Goal: Task Accomplishment & Management: Complete application form

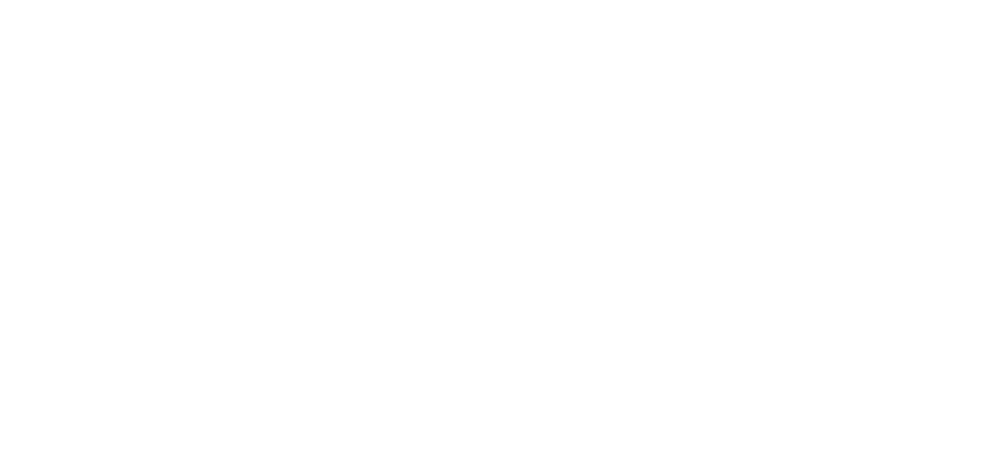
select select "MY"
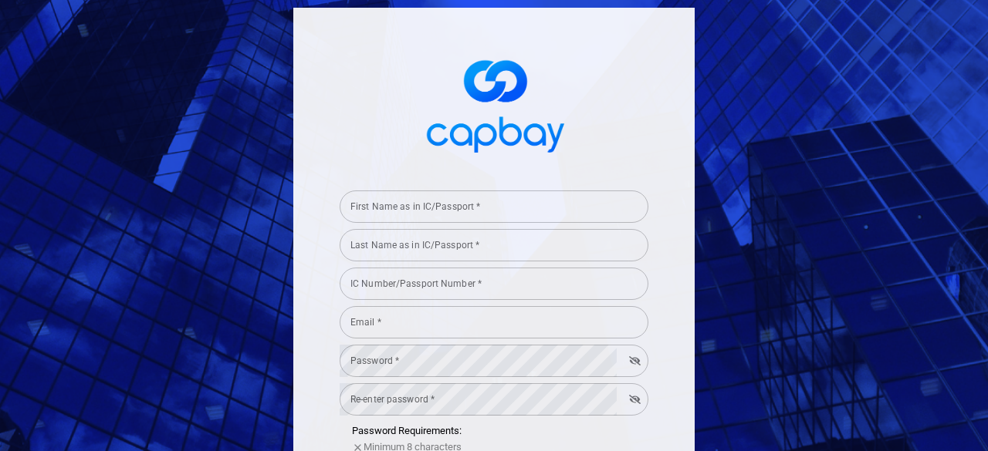
click at [493, 199] on input "First Name as in IC/Passport *" at bounding box center [493, 207] width 309 height 32
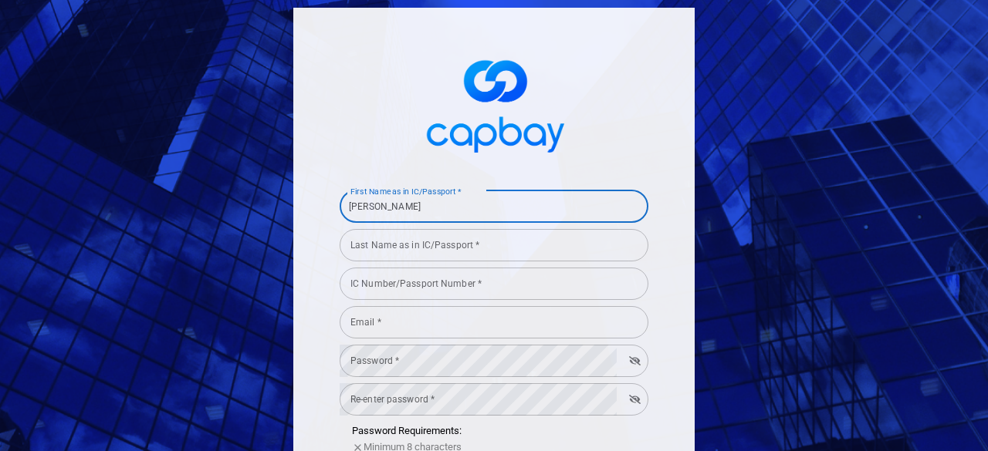
type input "[PERSON_NAME]"
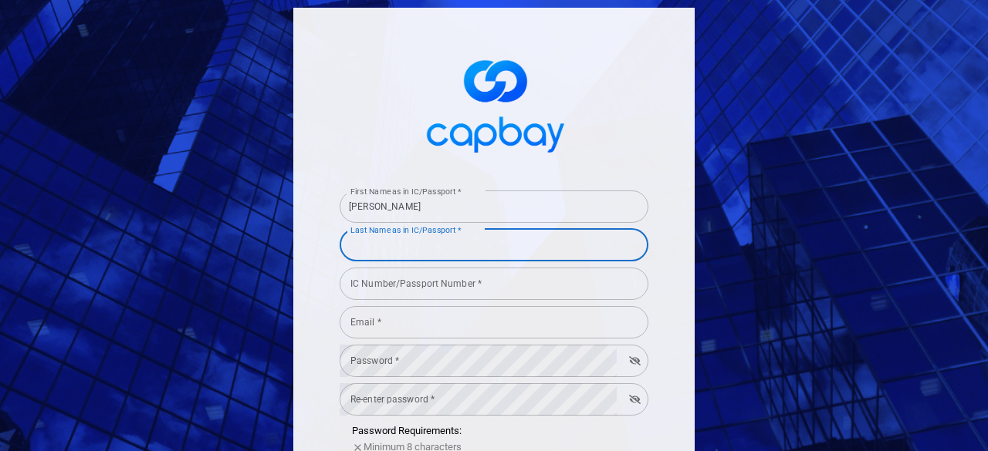
click at [389, 244] on input "Last Name as in IC/Passport *" at bounding box center [493, 245] width 309 height 32
type input "Khoo"
click at [383, 286] on input "IC Number/Passport Number *" at bounding box center [493, 284] width 309 height 32
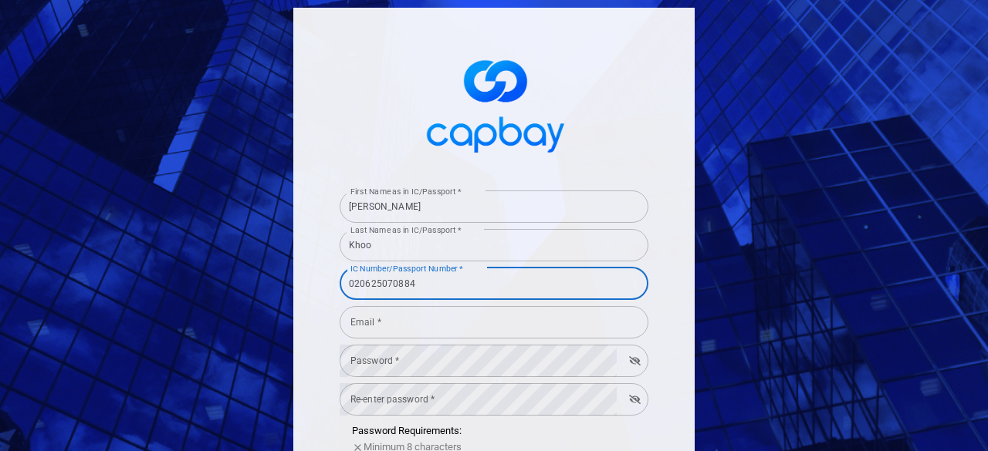
type input "020625070884"
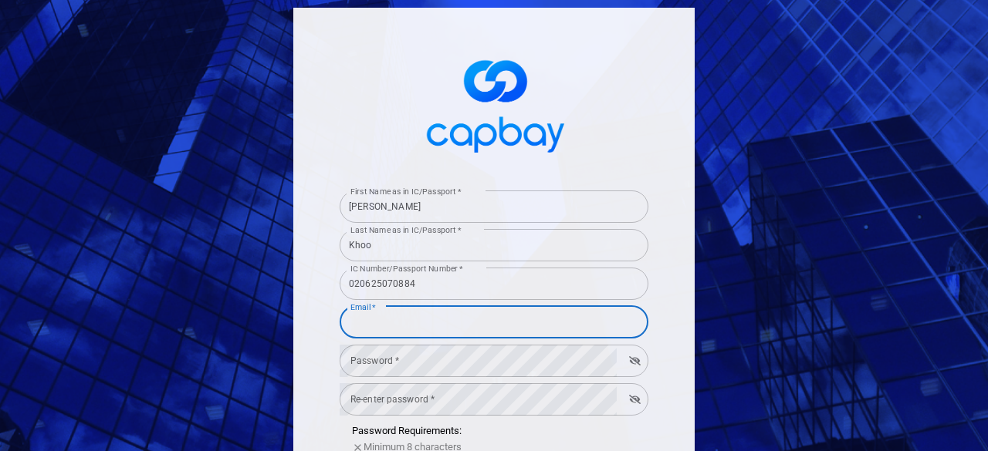
click at [381, 317] on input "Email *" at bounding box center [493, 322] width 309 height 32
type input "[EMAIL_ADDRESS][DOMAIN_NAME]"
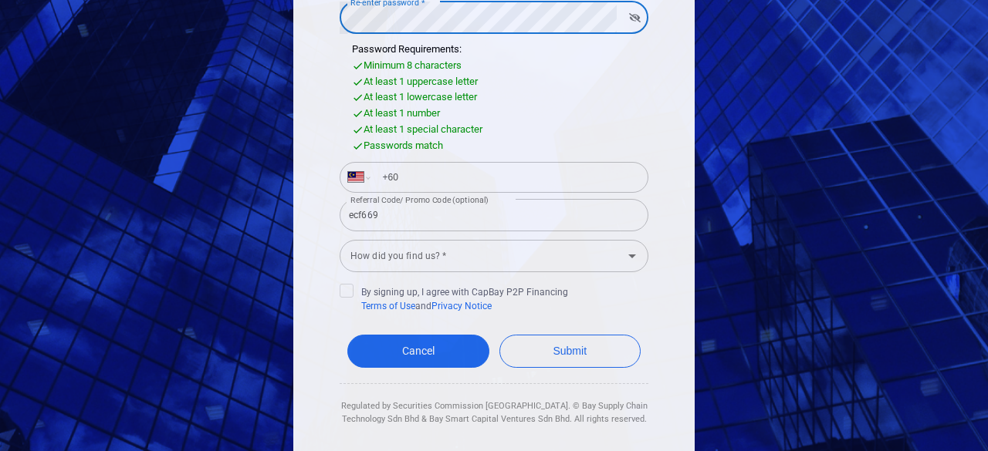
scroll to position [386, 0]
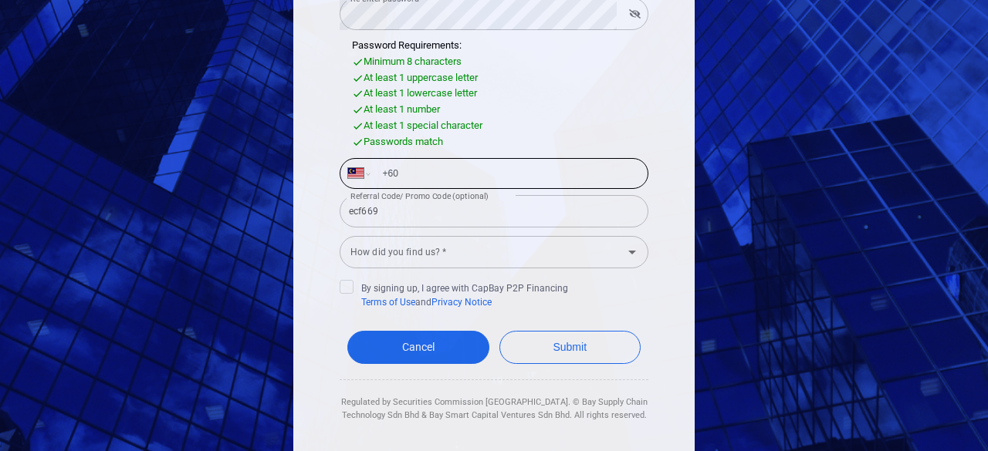
click at [403, 171] on input "+60" at bounding box center [506, 173] width 267 height 25
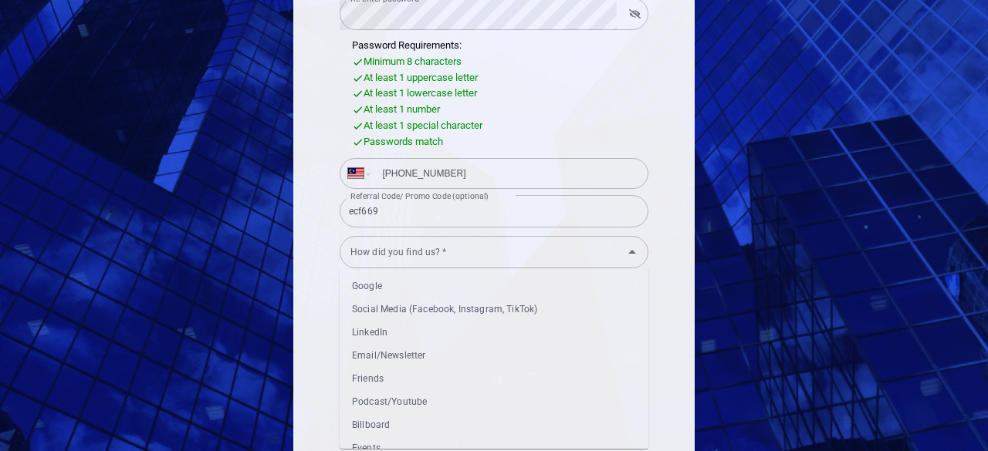
click at [458, 266] on div "How did you find us? *" at bounding box center [493, 252] width 309 height 32
type input "[PHONE_NUMBER]"
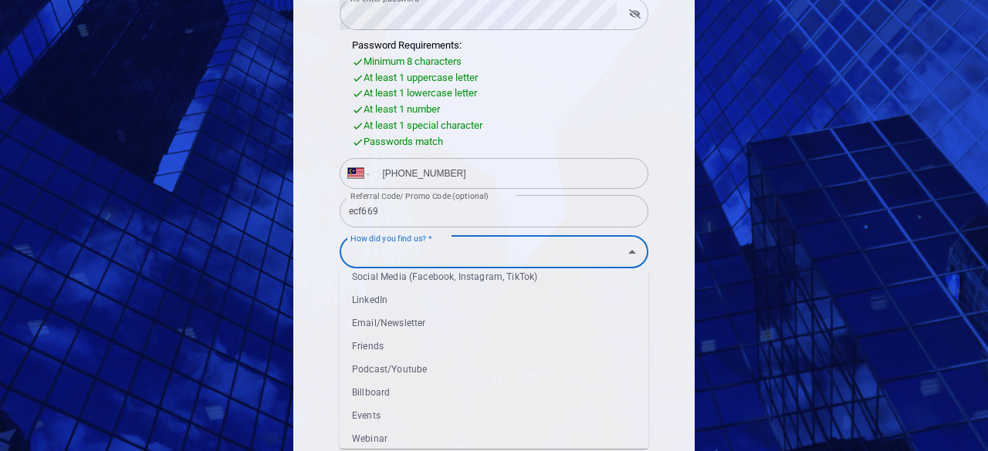
scroll to position [63, 0]
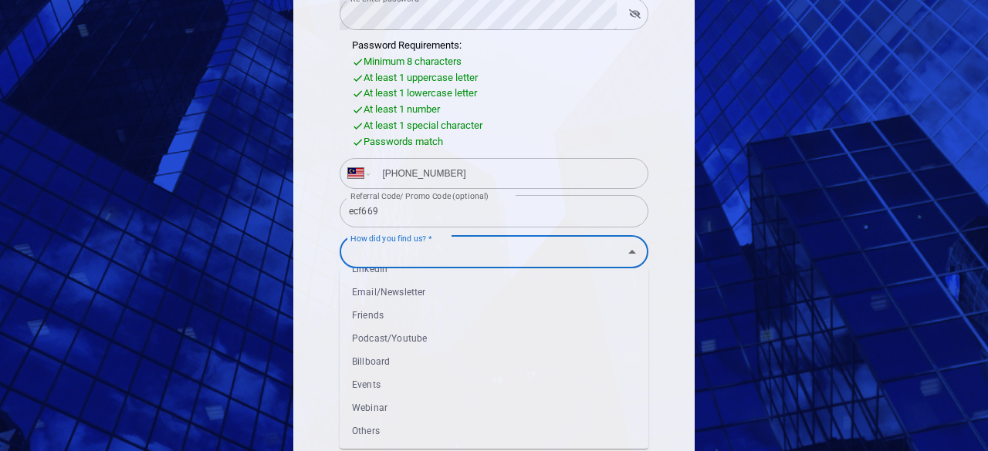
click at [404, 427] on li "Others" at bounding box center [493, 431] width 309 height 23
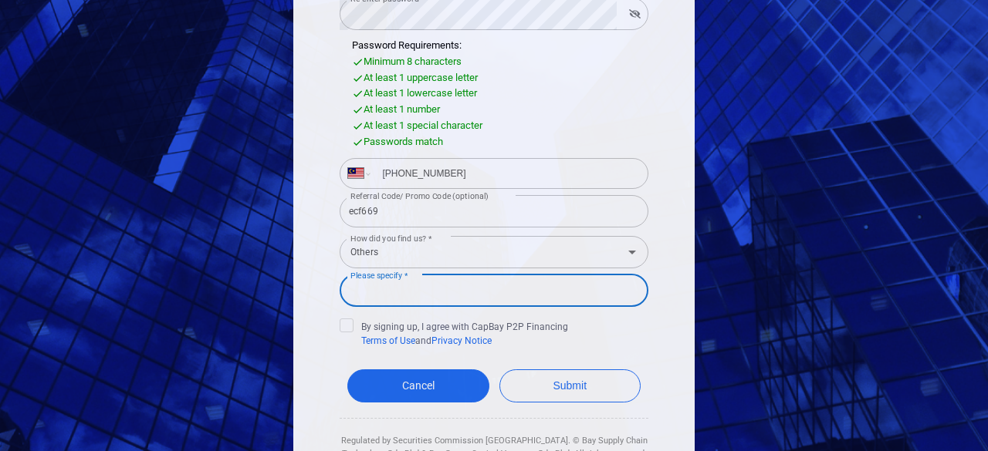
click at [412, 281] on input "Please specify *" at bounding box center [493, 291] width 309 height 32
click at [414, 245] on label "How did you find us? *" at bounding box center [391, 238] width 82 height 20
click at [414, 245] on input "Others" at bounding box center [471, 252] width 254 height 29
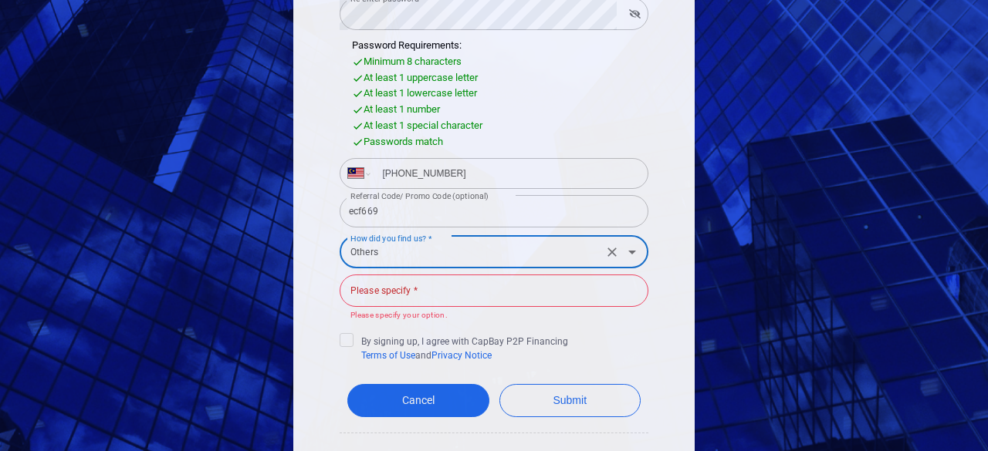
click at [623, 249] on icon "Open" at bounding box center [632, 252] width 19 height 19
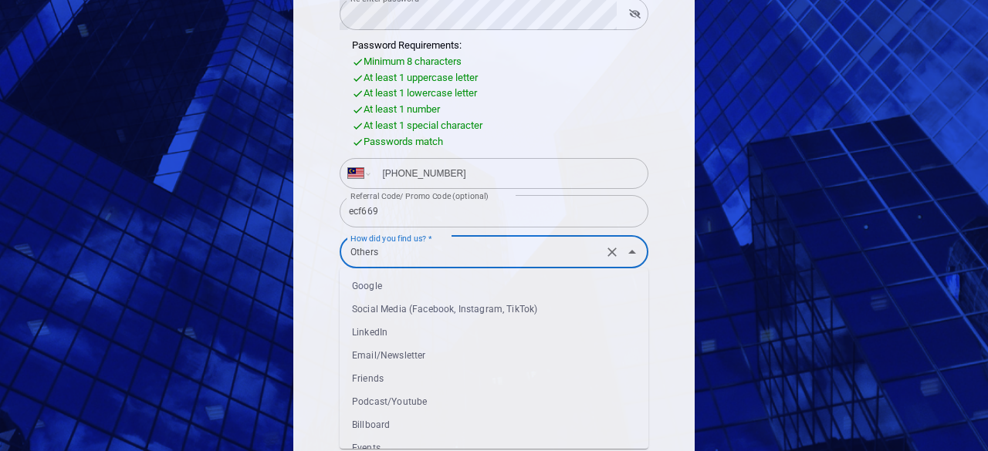
scroll to position [57, 0]
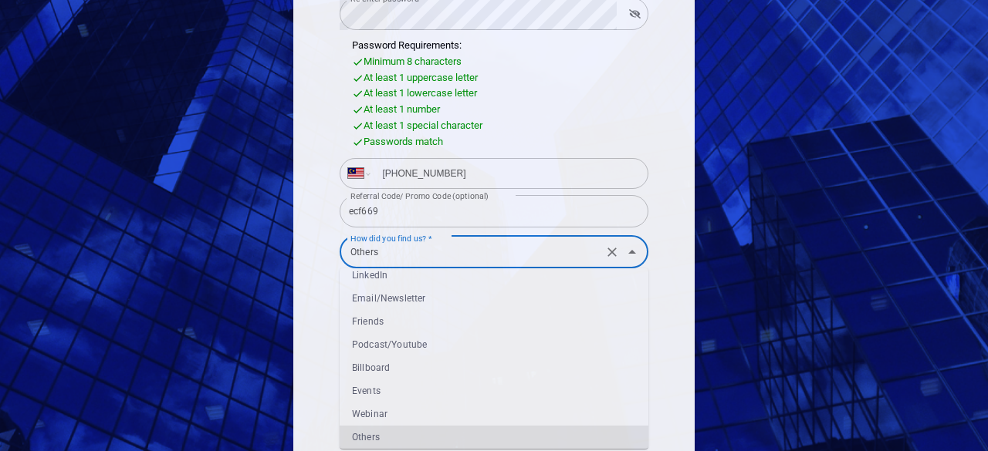
click at [478, 258] on input "Others" at bounding box center [471, 252] width 254 height 29
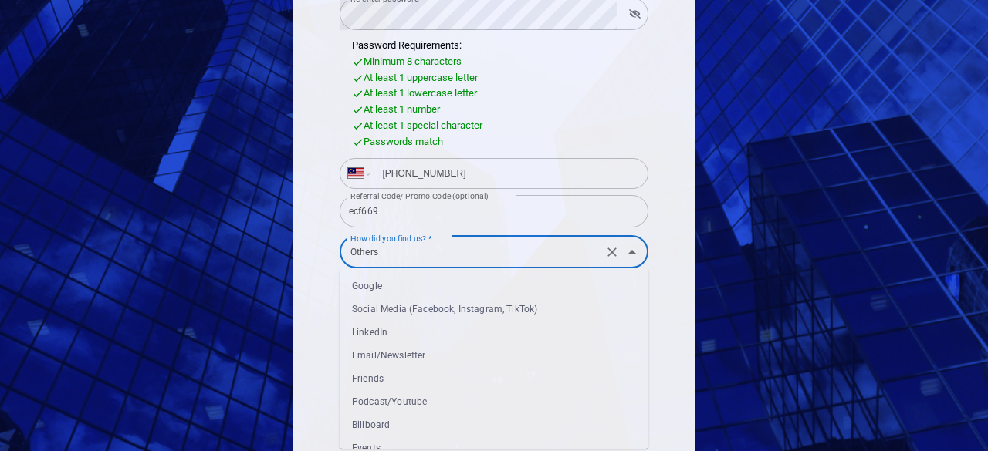
click at [410, 292] on li "Google" at bounding box center [493, 286] width 309 height 23
type input "Google"
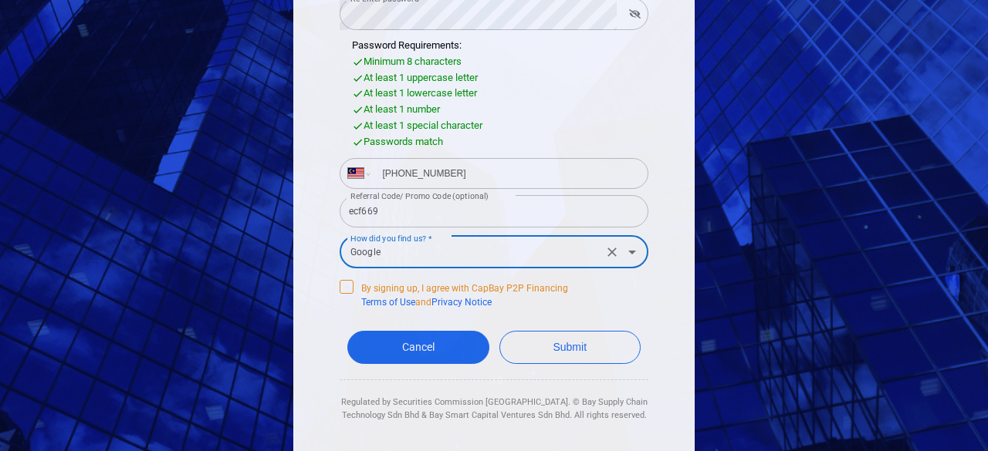
click at [340, 288] on icon at bounding box center [346, 285] width 12 height 12
click at [0, 0] on input "By signing up, I agree with CapBay P2P Financing Terms of Use and Privacy Notice" at bounding box center [0, 0] width 0 height 0
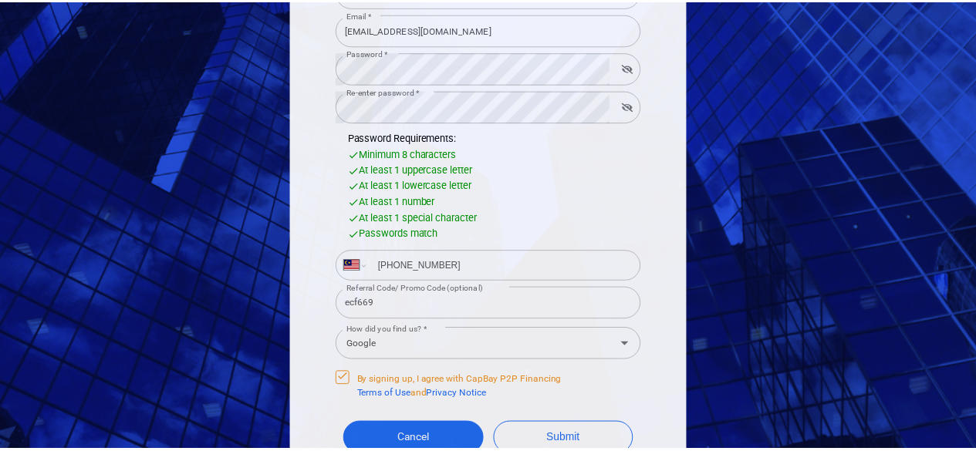
scroll to position [402, 0]
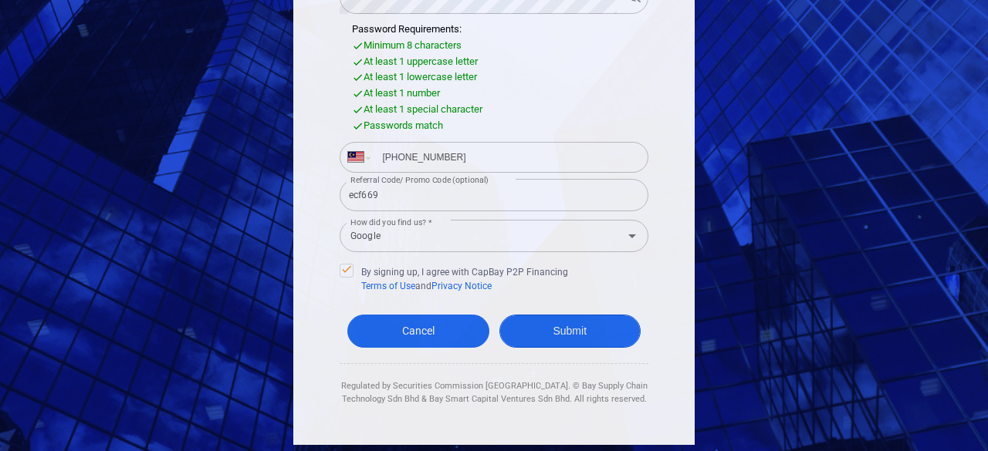
click at [579, 336] on button "Submit" at bounding box center [570, 331] width 142 height 33
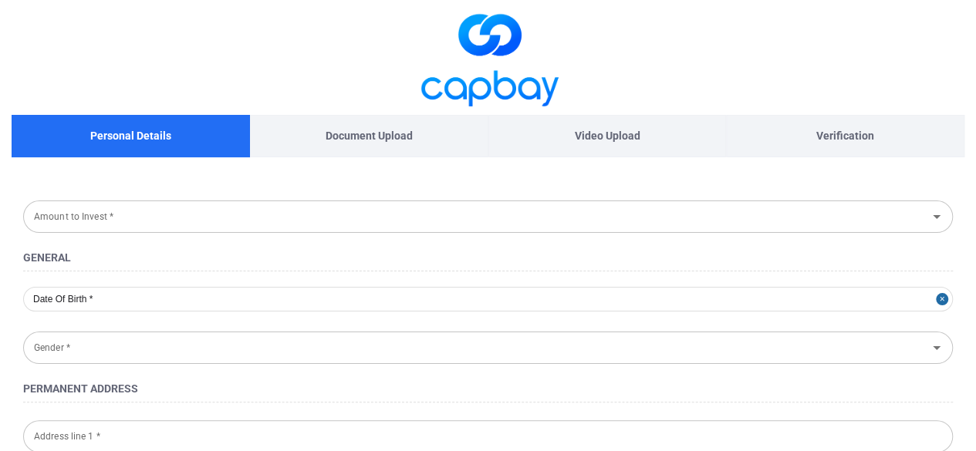
type input "[DATE]"
type input "[DEMOGRAPHIC_DATA]"
type input "020625-07-0884"
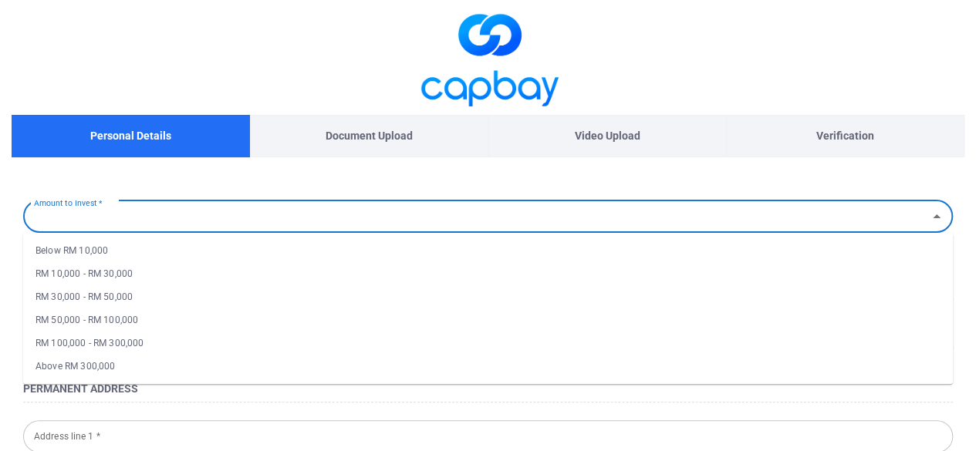
click at [224, 221] on input "Amount to Invest *" at bounding box center [475, 216] width 895 height 29
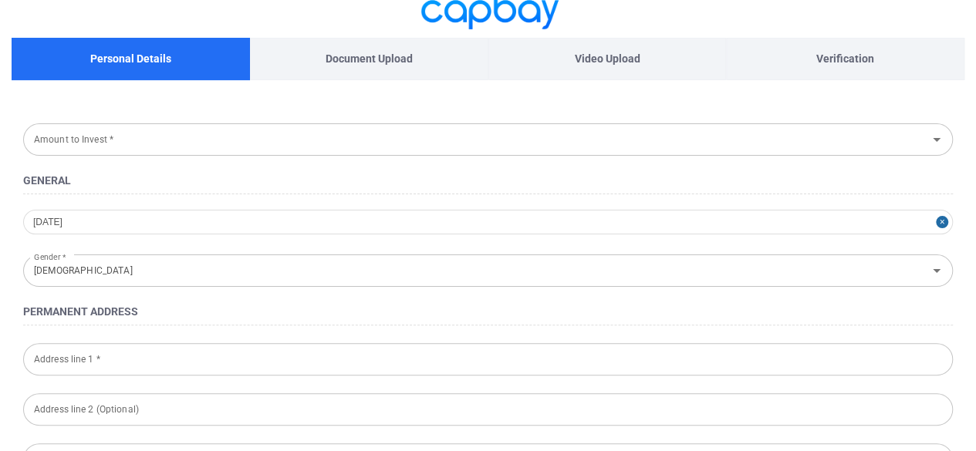
scroll to position [154, 0]
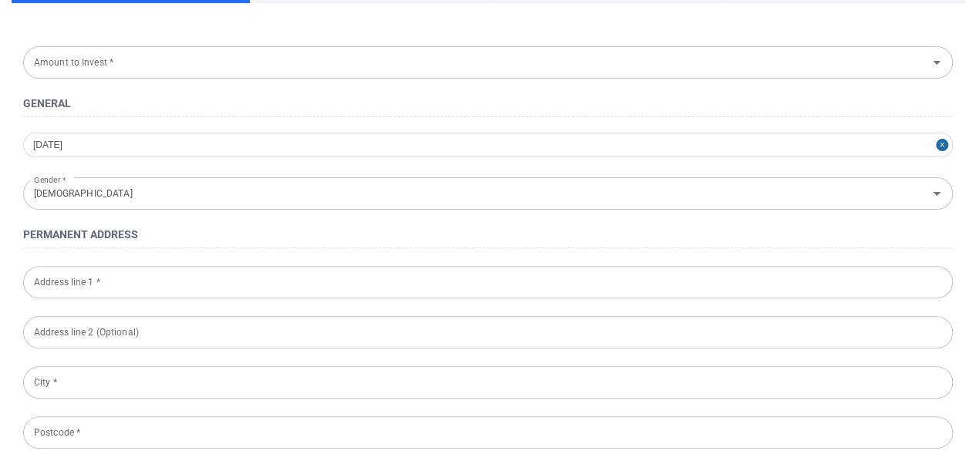
click at [232, 288] on input "Address line 1 *" at bounding box center [488, 282] width 930 height 32
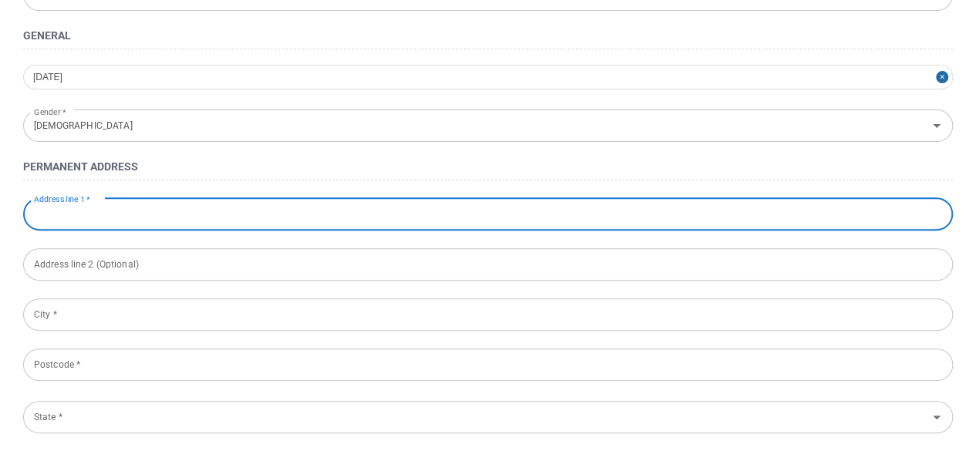
scroll to position [309, 0]
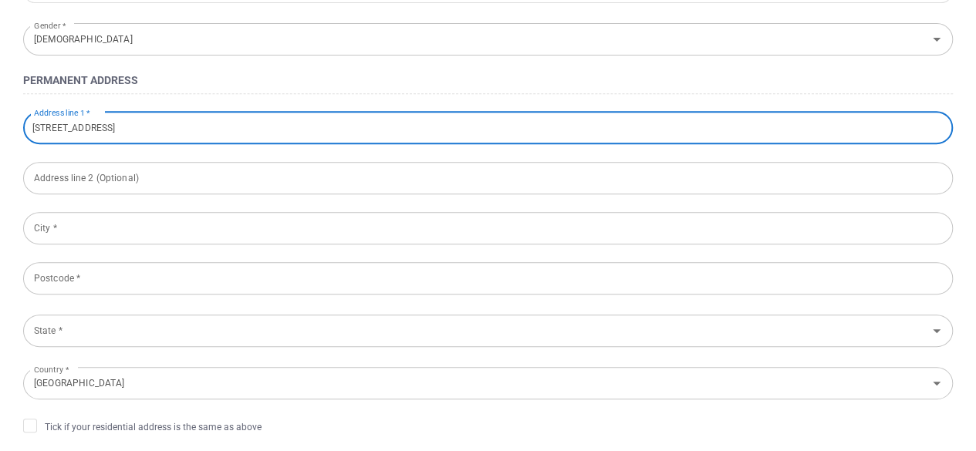
type input "[STREET_ADDRESS]"
click at [162, 224] on input "City *" at bounding box center [488, 228] width 930 height 32
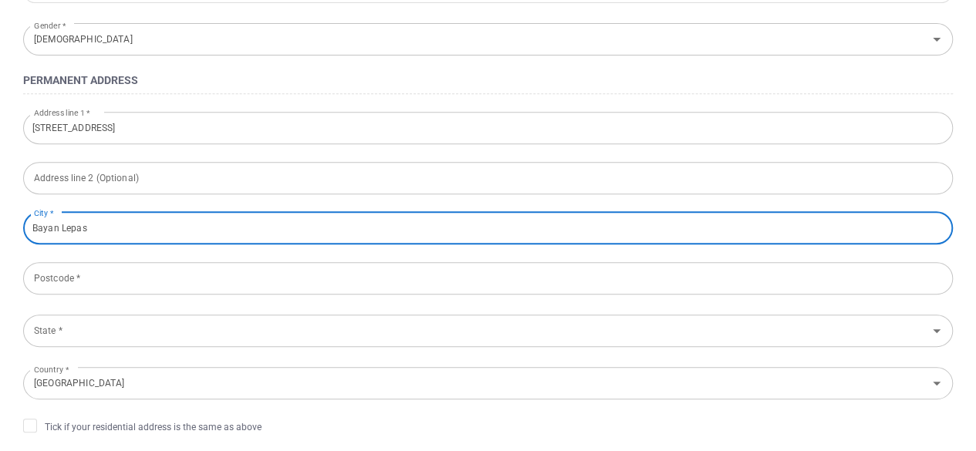
type input "Bayan Lepas"
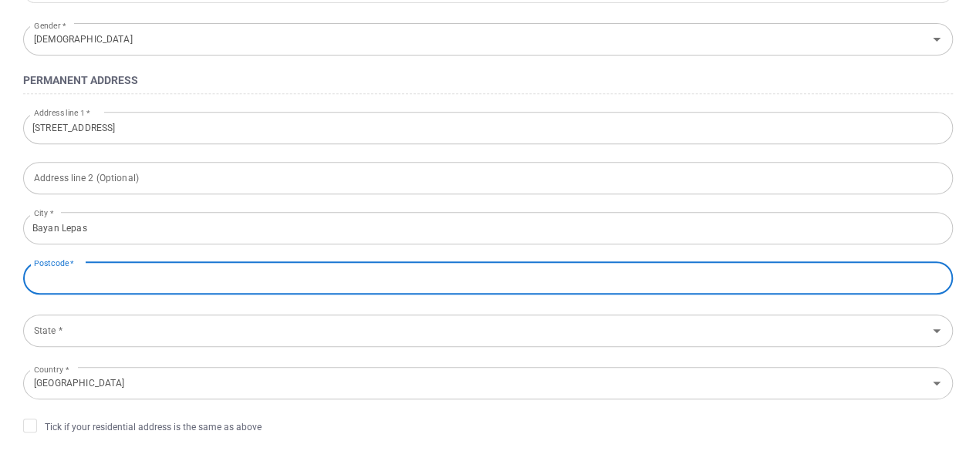
click at [144, 289] on input "Postcode *" at bounding box center [488, 278] width 930 height 32
type input "11900"
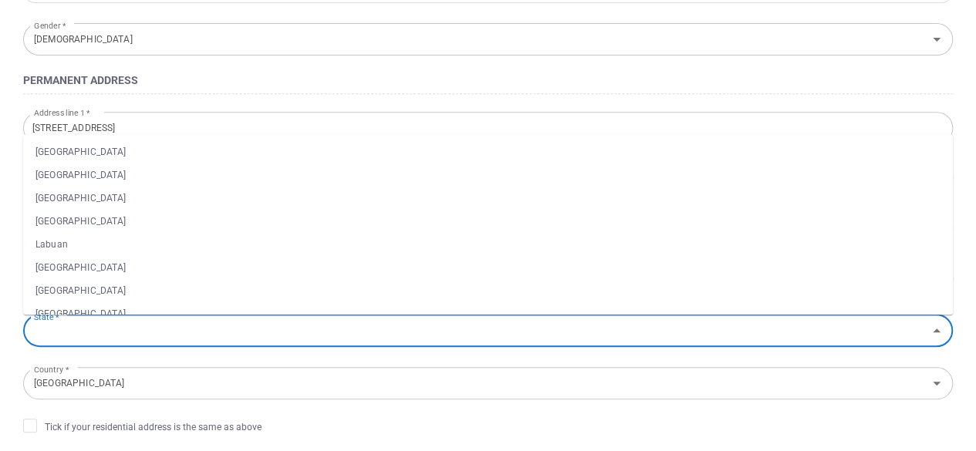
click at [176, 326] on input "State *" at bounding box center [475, 330] width 895 height 29
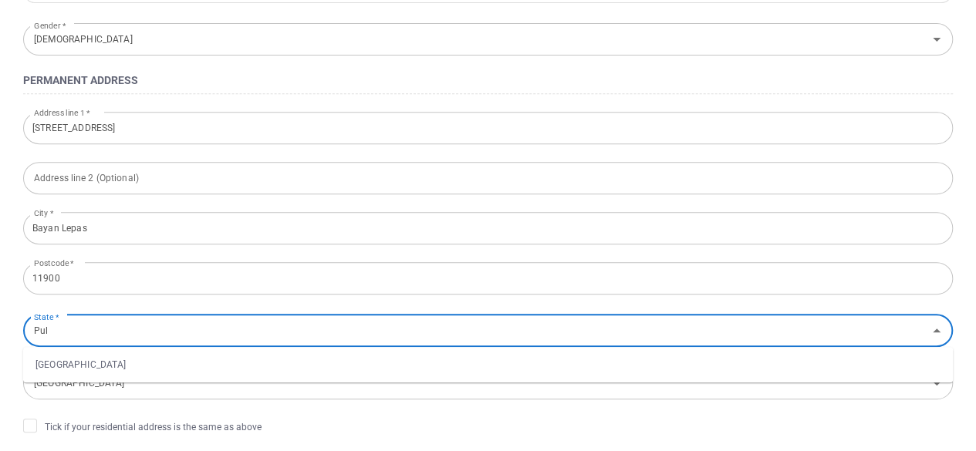
click at [96, 370] on li "[GEOGRAPHIC_DATA]" at bounding box center [488, 364] width 930 height 23
type input "[GEOGRAPHIC_DATA]"
click at [110, 382] on input "[GEOGRAPHIC_DATA]" at bounding box center [465, 383] width 875 height 29
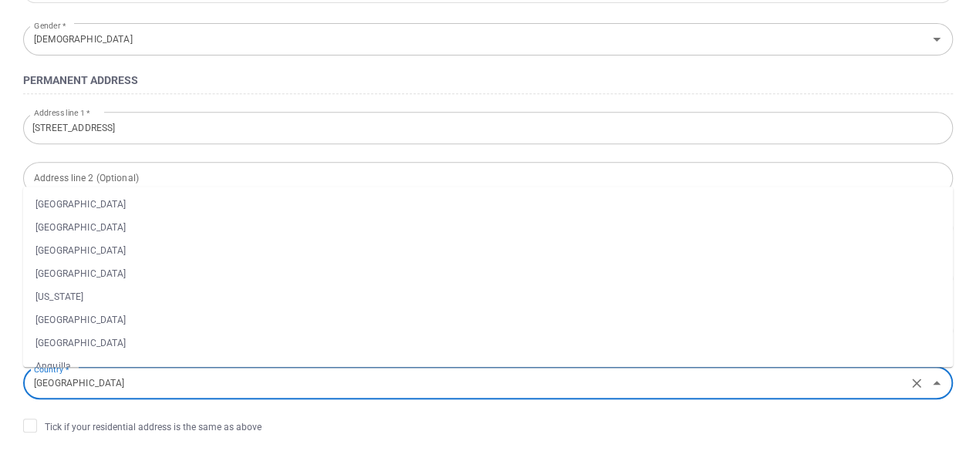
scroll to position [2950, 0]
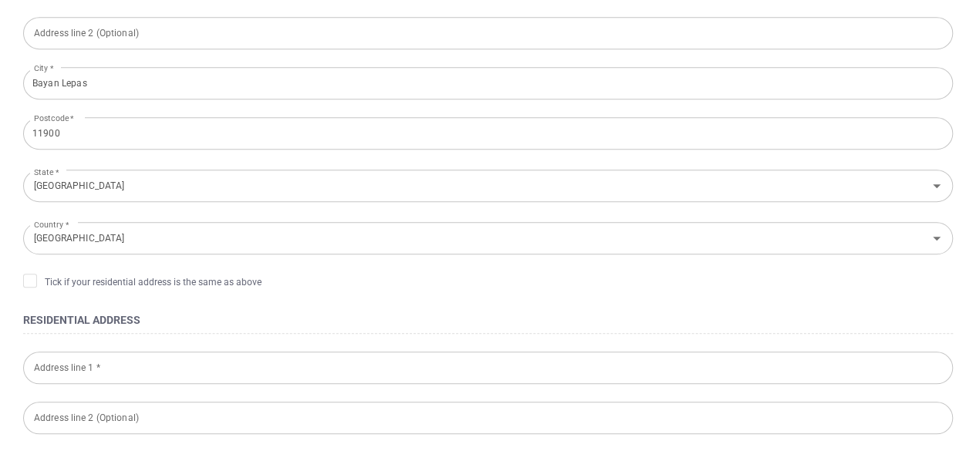
scroll to position [463, 0]
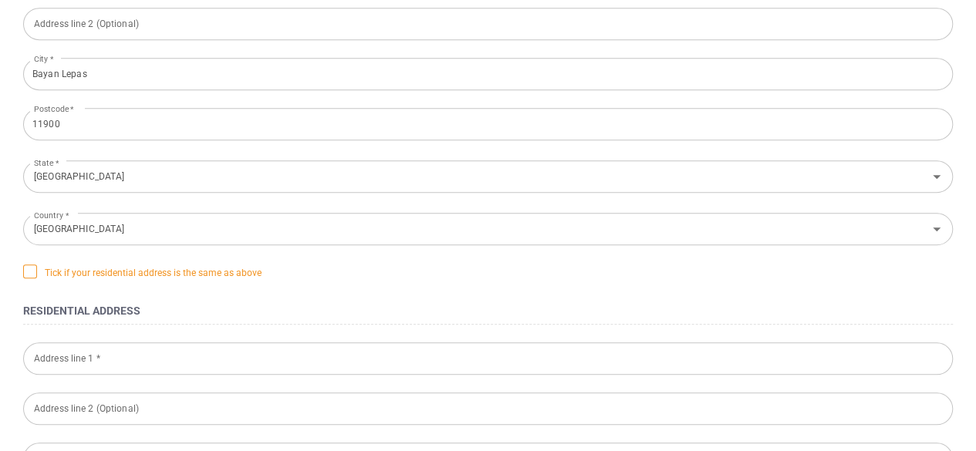
click at [73, 266] on span "Tick if your residential address is the same as above" at bounding box center [142, 272] width 238 height 15
click at [0, 0] on input "Tick if your residential address is the same as above" at bounding box center [0, 0] width 0 height 0
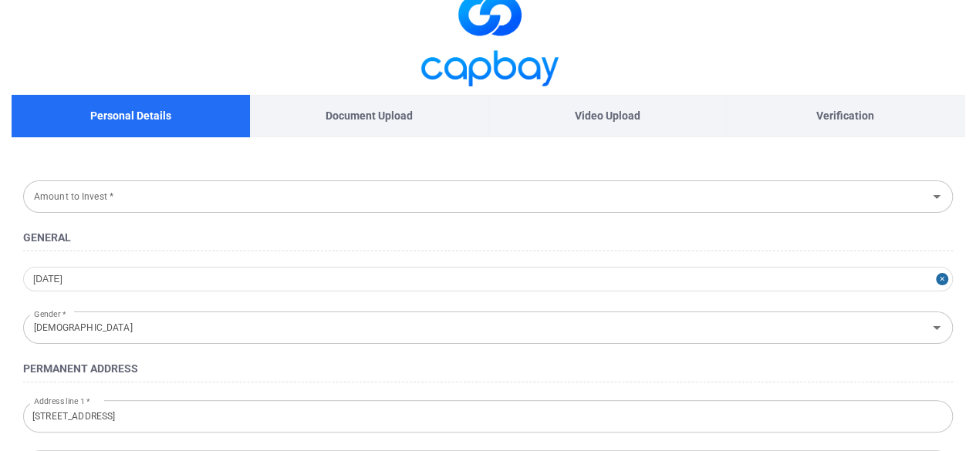
scroll to position [0, 0]
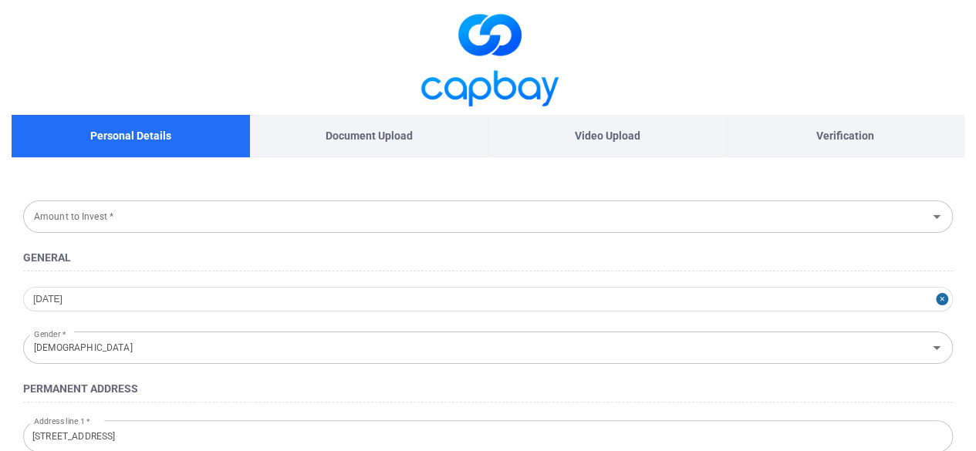
click at [140, 216] on input "Amount to Invest *" at bounding box center [475, 216] width 895 height 29
click at [184, 217] on input "Amount to Invest *" at bounding box center [475, 216] width 895 height 29
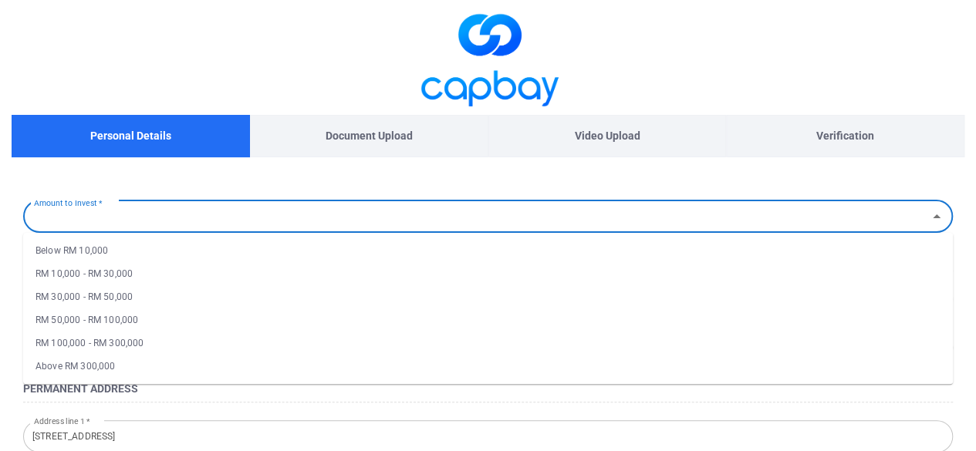
click at [201, 269] on li "RM 10,000 - RM 30,000" at bounding box center [488, 273] width 930 height 23
type input "RM 10,000 - RM 30,000"
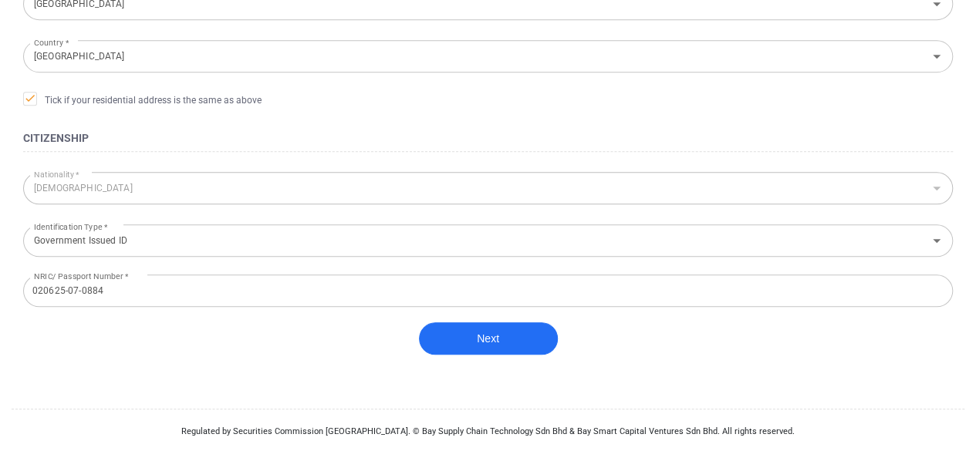
scroll to position [637, 0]
click at [468, 346] on button "Next" at bounding box center [488, 337] width 139 height 32
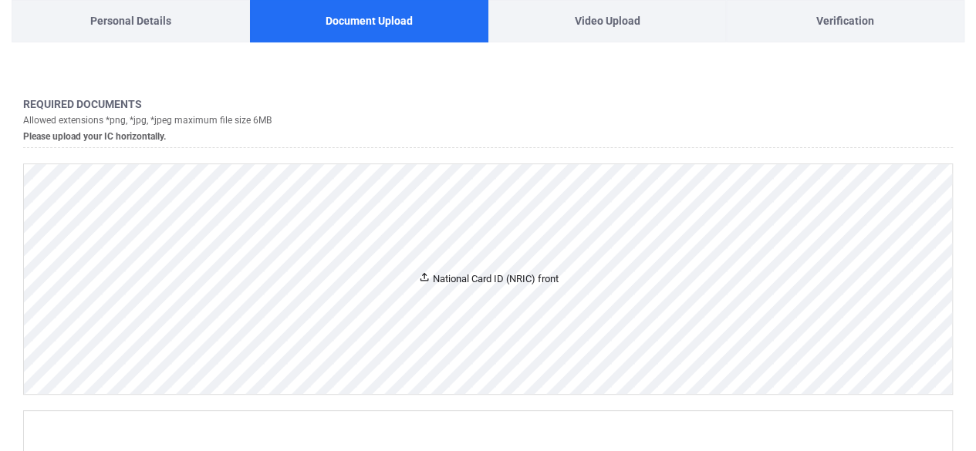
scroll to position [309, 0]
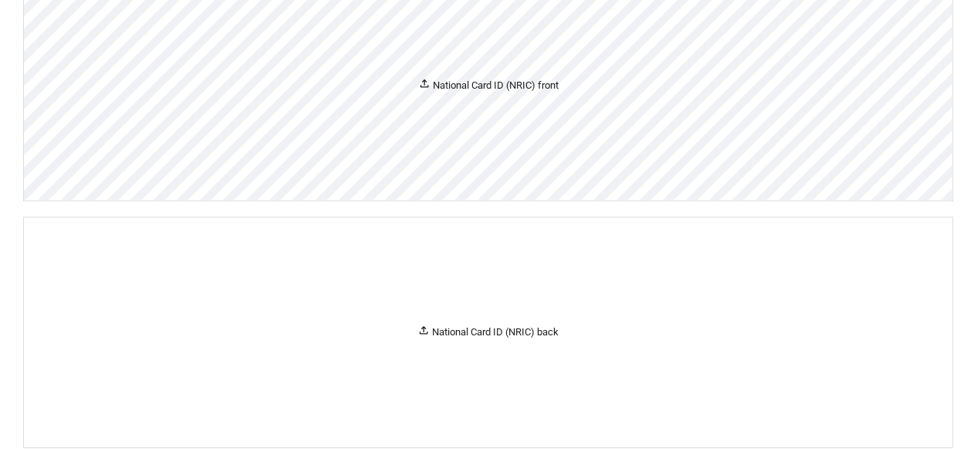
click at [441, 95] on div "National Card ID (NRIC) front" at bounding box center [488, 86] width 928 height 230
click at [482, 120] on div "National Card ID (NRIC) front" at bounding box center [488, 86] width 928 height 230
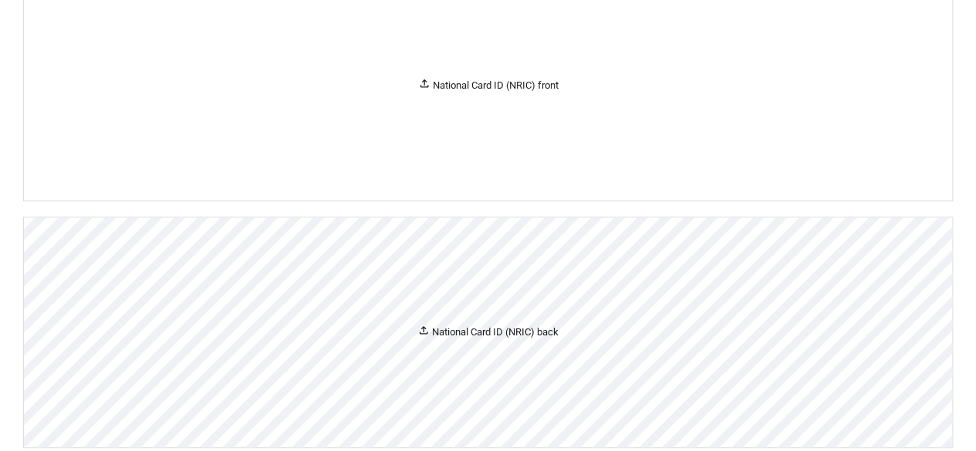
click at [626, 300] on div "National Card ID (NRIC) back" at bounding box center [488, 333] width 928 height 230
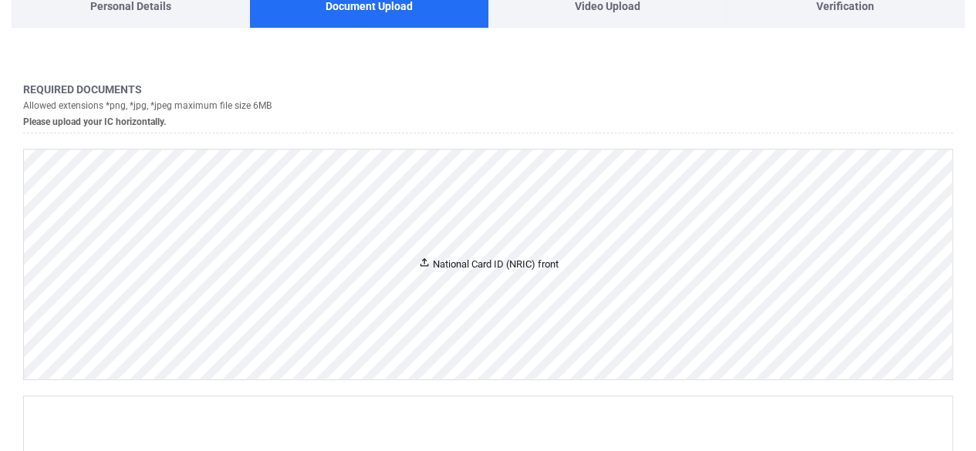
scroll to position [154, 0]
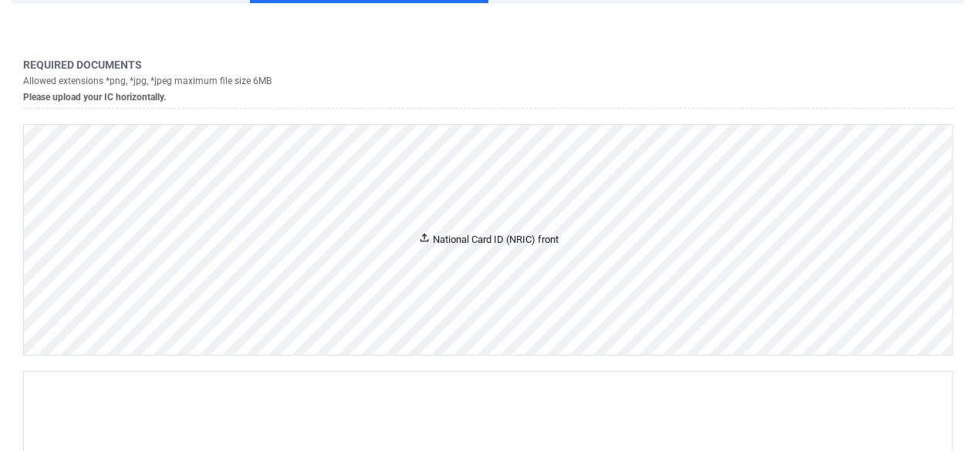
click at [449, 220] on div "National Card ID (NRIC) front" at bounding box center [488, 240] width 928 height 230
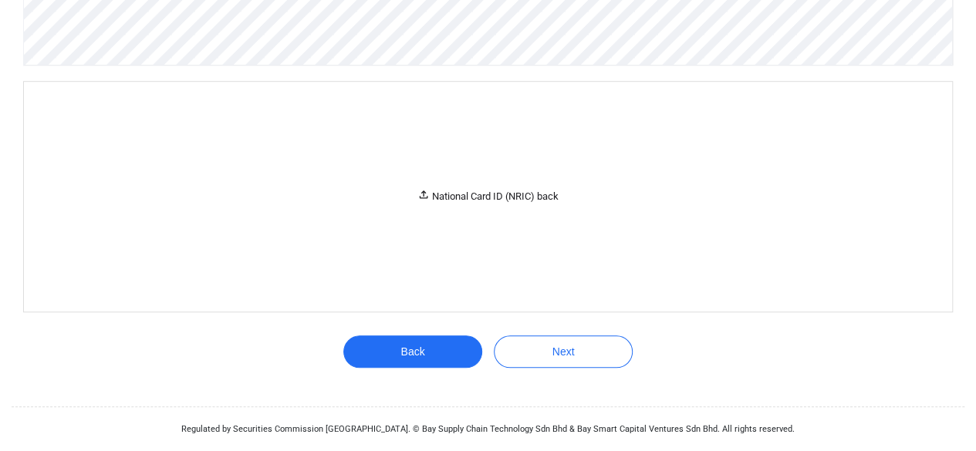
scroll to position [849, 0]
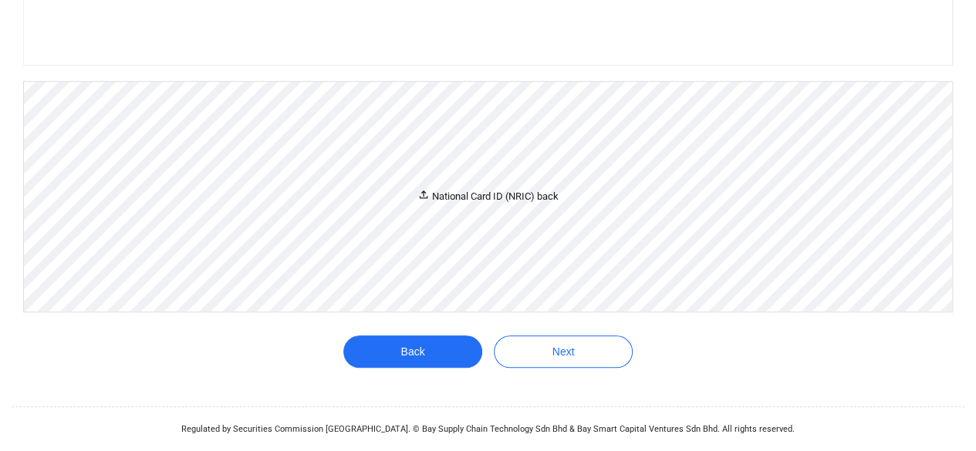
click at [531, 242] on div "National Card ID (NRIC) back" at bounding box center [488, 197] width 928 height 230
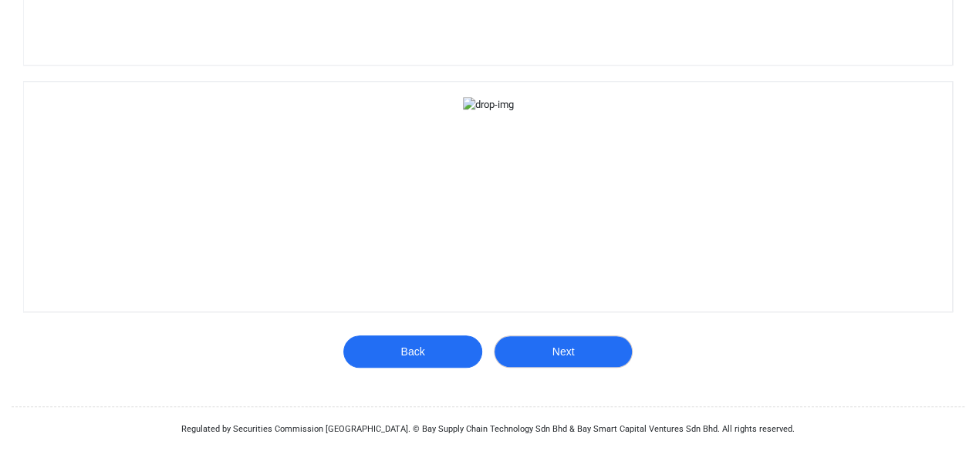
scroll to position [1313, 0]
click at [605, 359] on button "Next" at bounding box center [563, 352] width 139 height 32
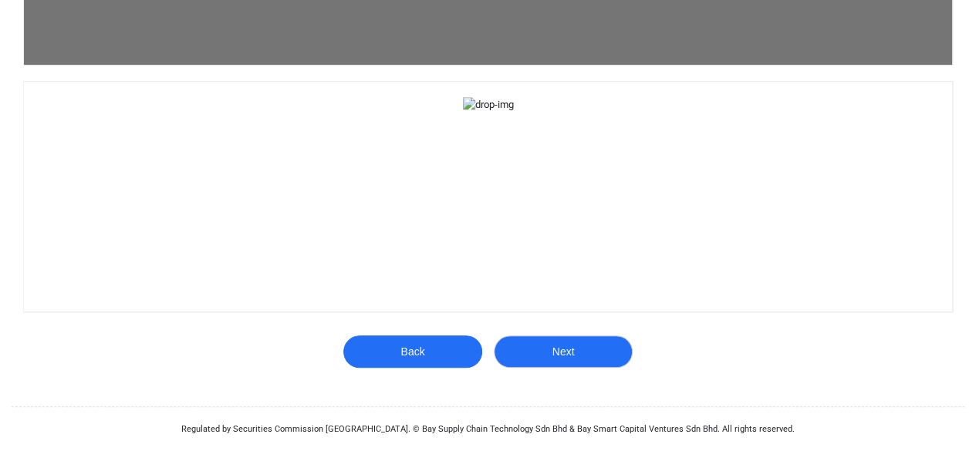
scroll to position [309, 0]
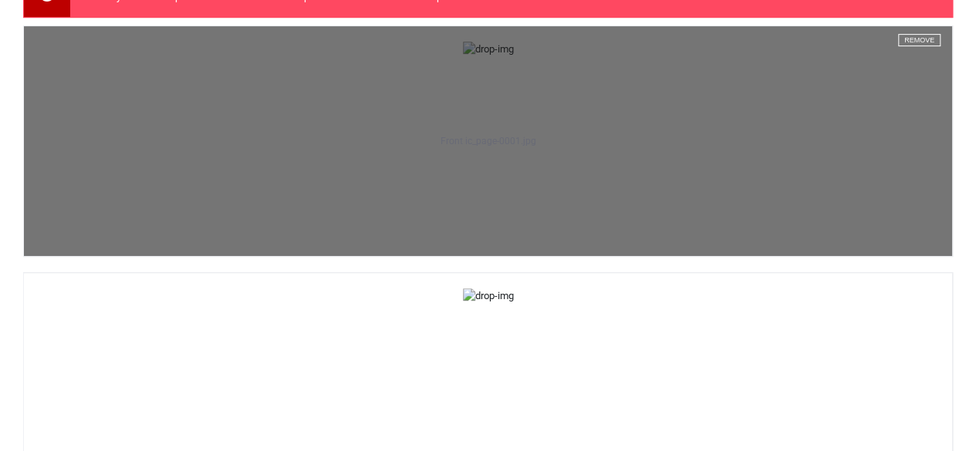
click at [902, 41] on button "Remove" at bounding box center [919, 40] width 42 height 12
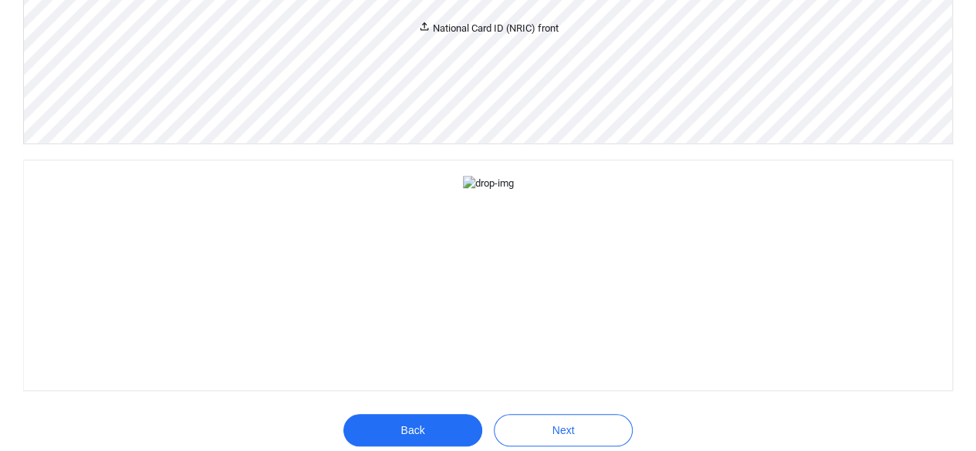
scroll to position [540, 0]
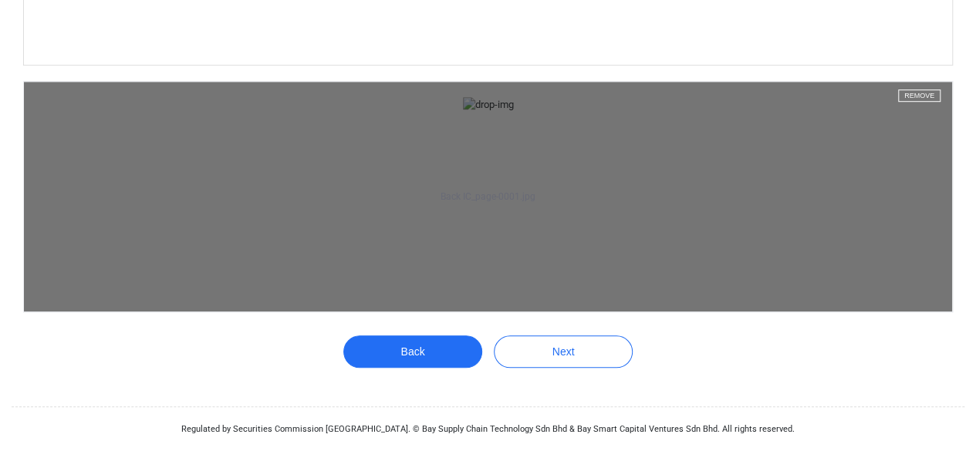
click at [904, 90] on button "Remove" at bounding box center [919, 96] width 42 height 12
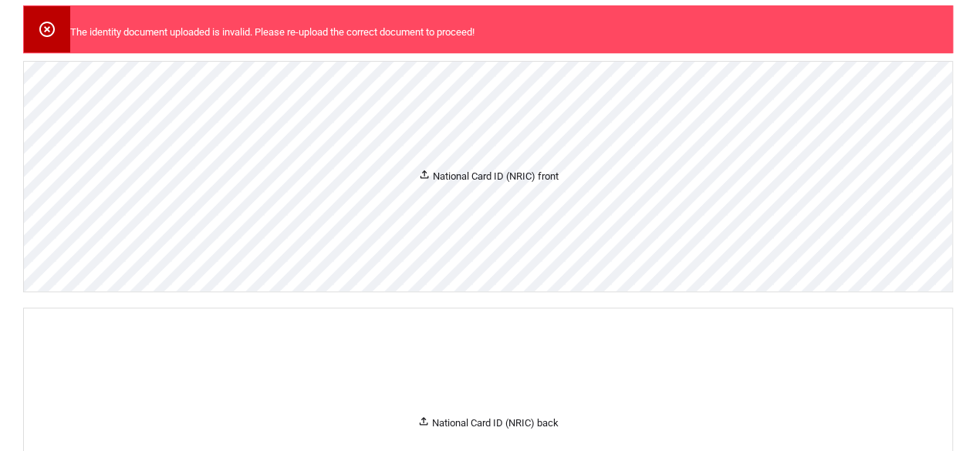
scroll to position [190, 0]
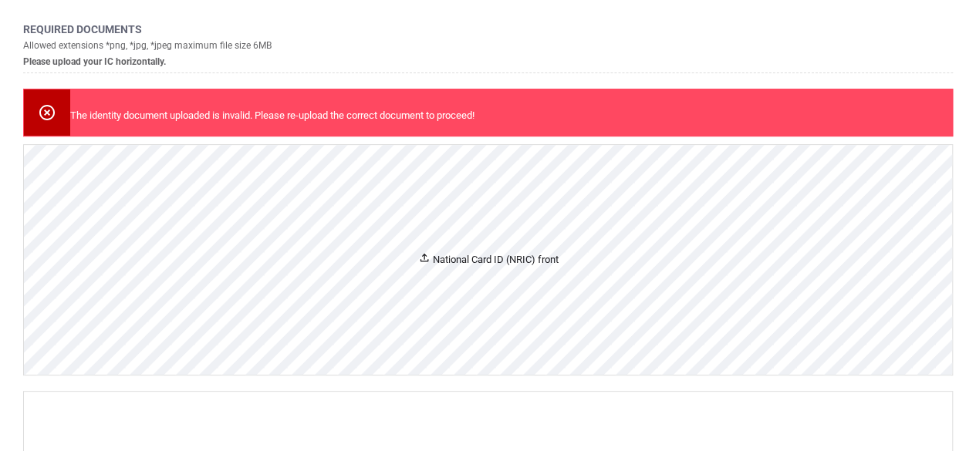
click at [593, 220] on div "National Card ID (NRIC) front" at bounding box center [488, 260] width 928 height 230
click at [469, 279] on div "National Card ID (NRIC) front" at bounding box center [488, 260] width 928 height 230
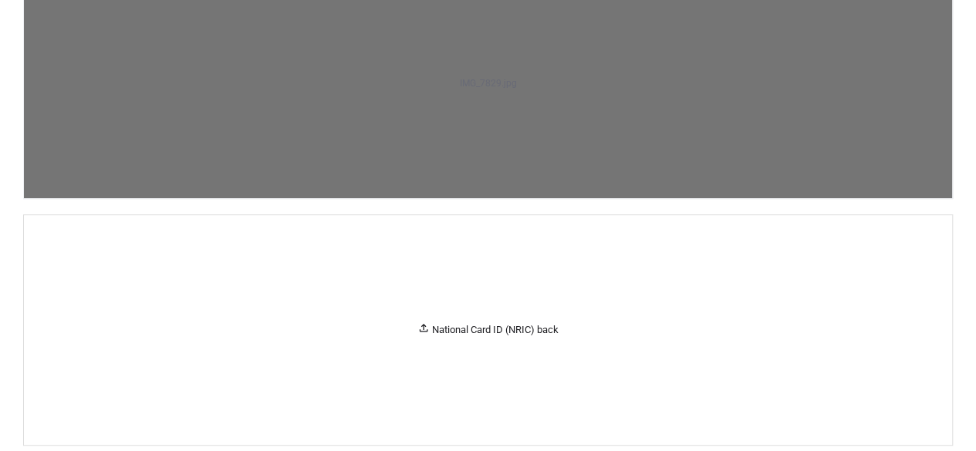
scroll to position [421, 0]
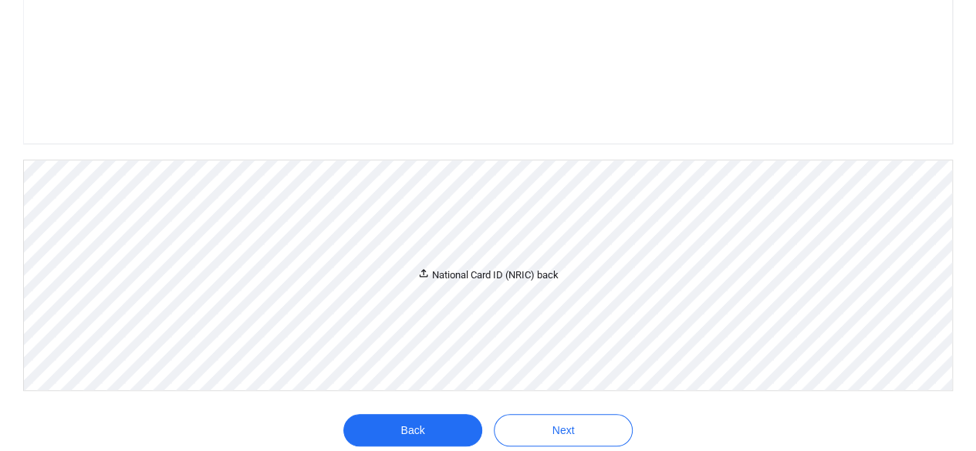
click at [508, 283] on div "National Card ID (NRIC) back" at bounding box center [487, 275] width 141 height 16
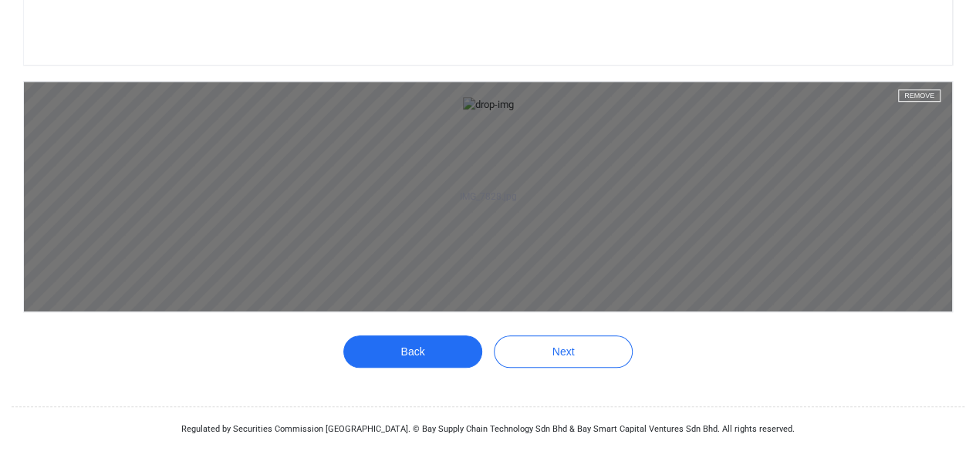
scroll to position [593, 0]
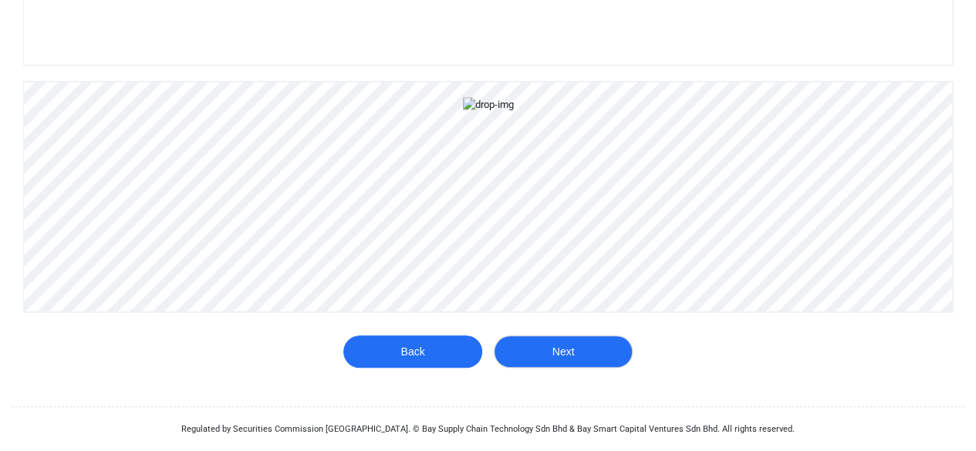
click at [559, 353] on button "Next" at bounding box center [563, 352] width 139 height 32
